Goal: Transaction & Acquisition: Download file/media

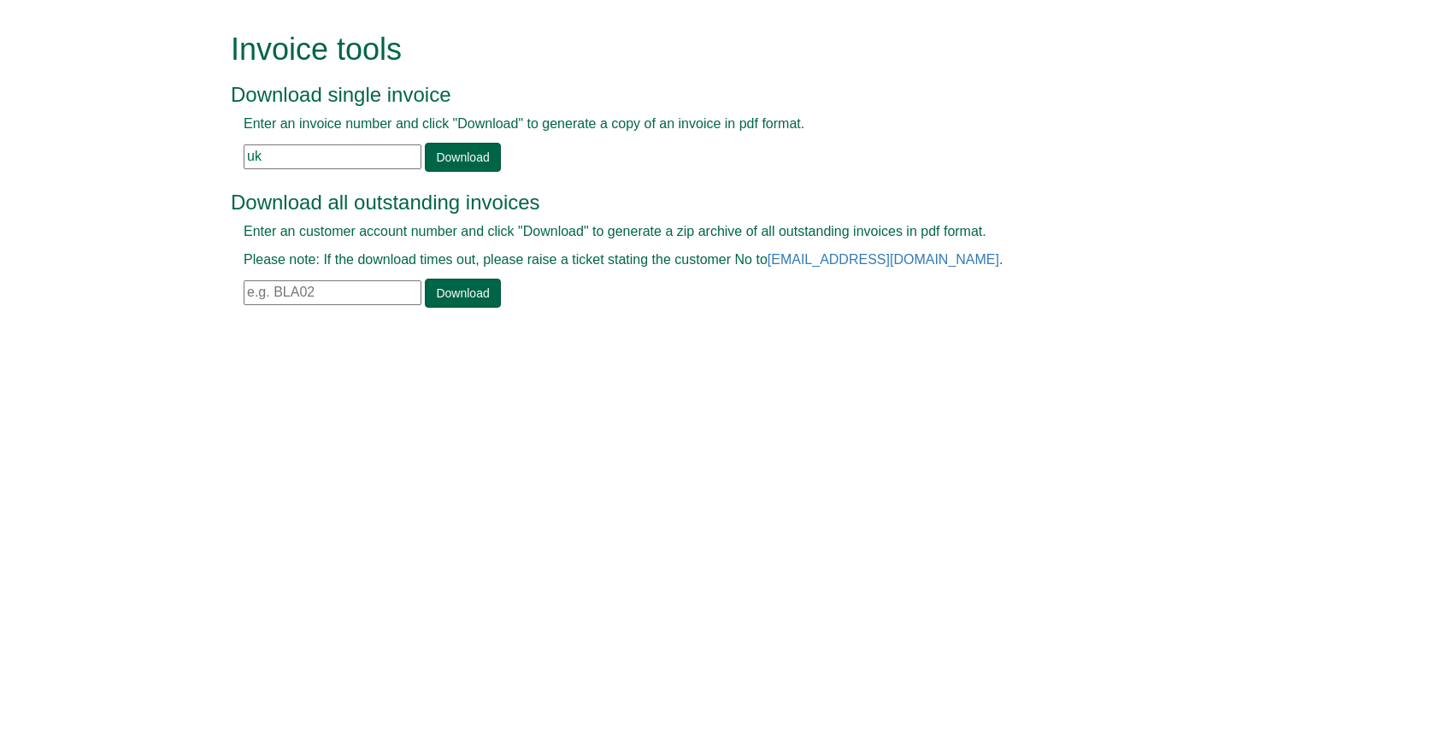
type input "u"
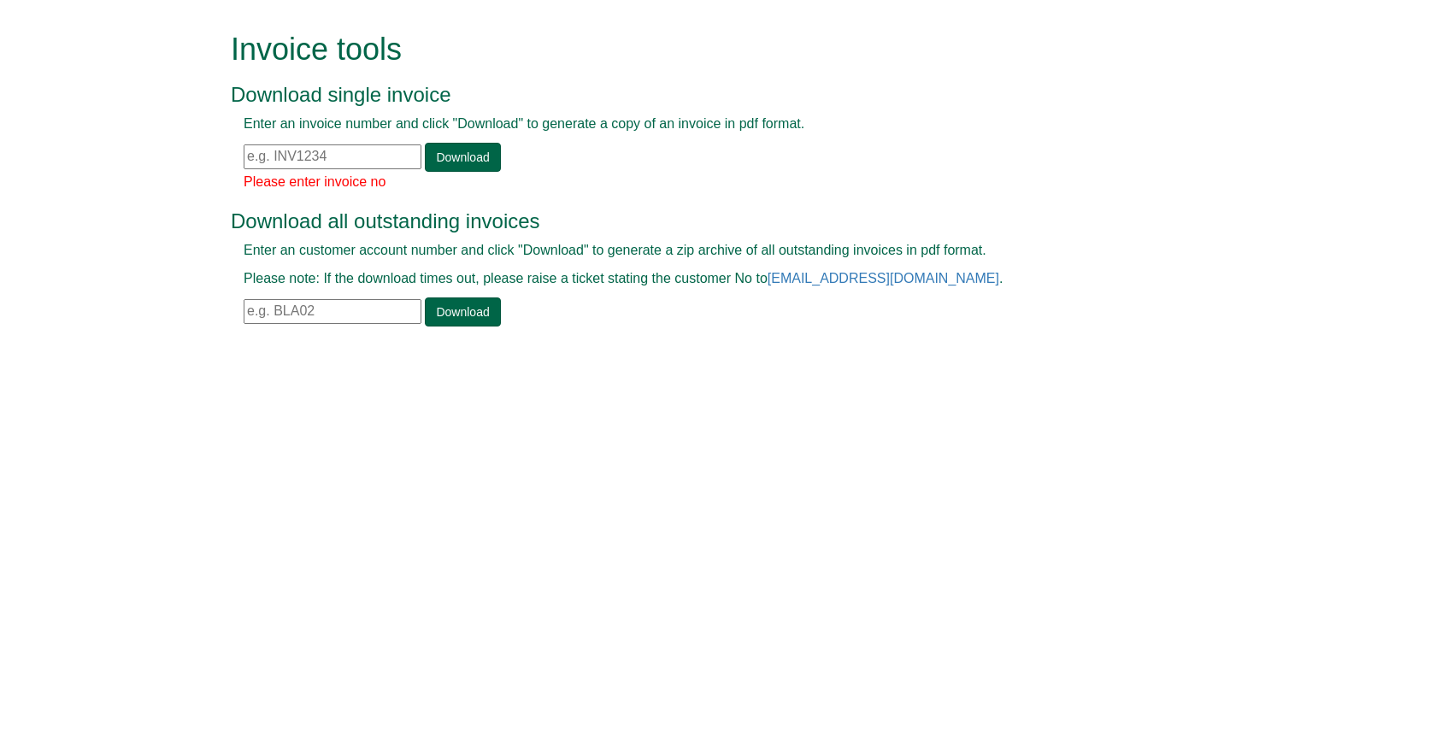
click at [279, 155] on input "text" at bounding box center [333, 156] width 178 height 25
paste input "INV1341076"
type input "INV1341076"
click at [451, 162] on link "Download" at bounding box center [462, 157] width 75 height 29
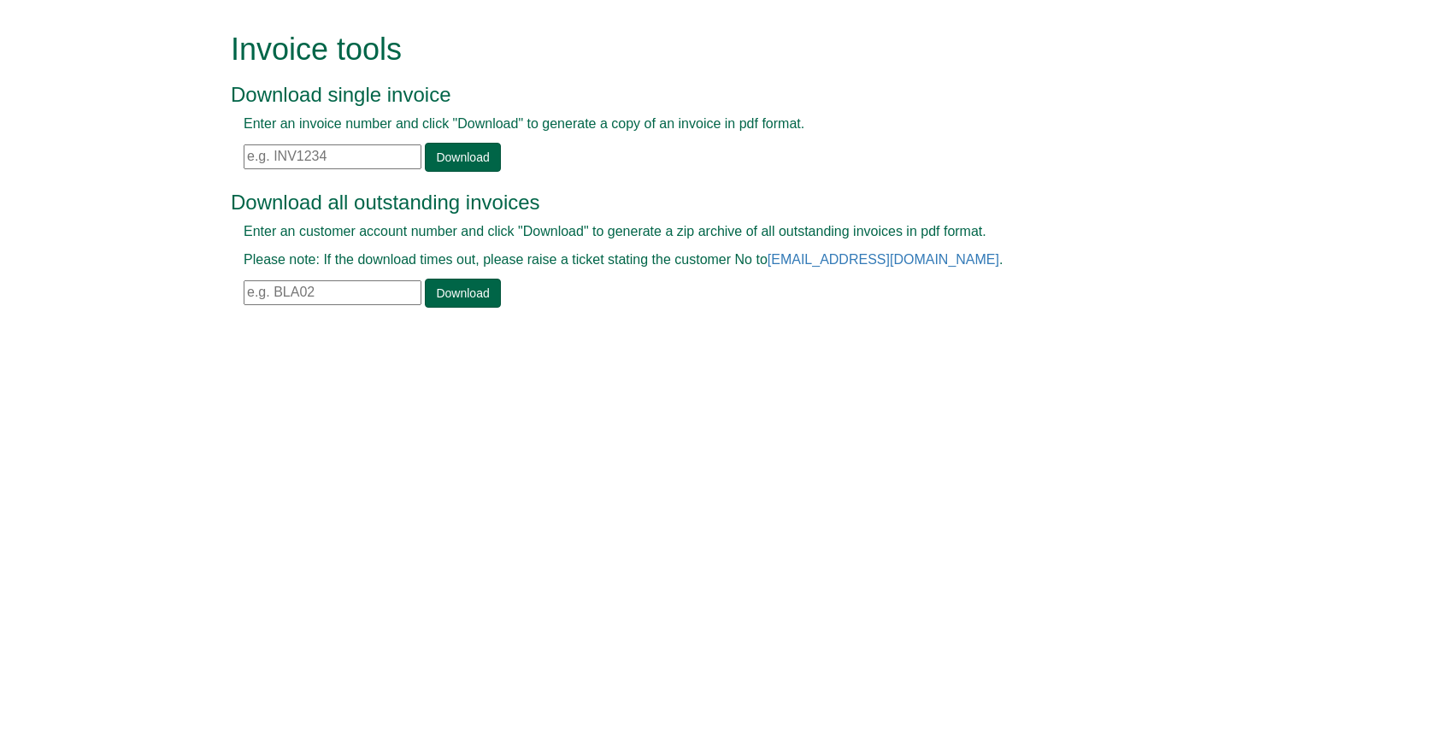
click at [336, 162] on input "text" at bounding box center [333, 156] width 178 height 25
paste input "INV1341076"
type input "INV1341076"
click at [443, 161] on link "Download" at bounding box center [462, 157] width 75 height 29
